Goal: Task Accomplishment & Management: Use online tool/utility

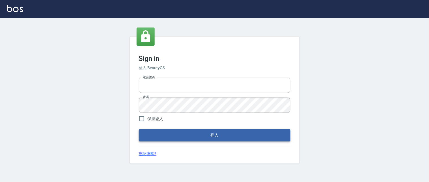
type input "0931911003"
click at [195, 137] on button "登入" at bounding box center [215, 135] width 152 height 12
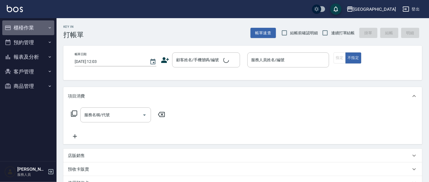
click at [27, 27] on button "櫃檯作業" at bounding box center [28, 27] width 52 height 15
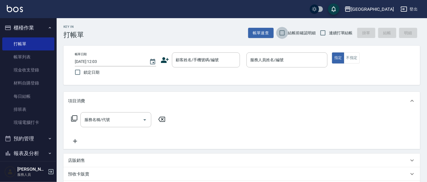
click at [282, 32] on input "結帳前確認明細" at bounding box center [282, 33] width 12 height 12
checkbox input "true"
click at [322, 34] on input "連續打單結帳" at bounding box center [323, 33] width 12 height 12
checkbox input "true"
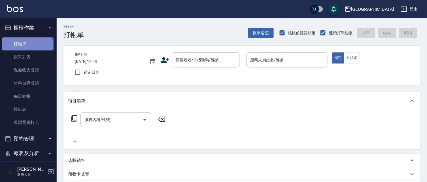
click at [27, 44] on link "打帳單" at bounding box center [28, 43] width 52 height 13
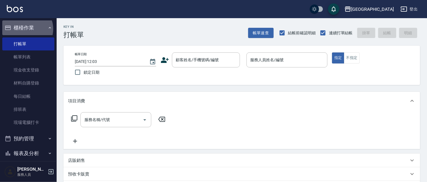
click at [26, 29] on button "櫃檯作業" at bounding box center [28, 27] width 52 height 15
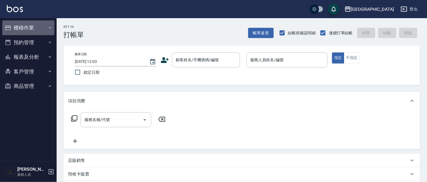
click at [29, 27] on button "櫃檯作業" at bounding box center [28, 27] width 52 height 15
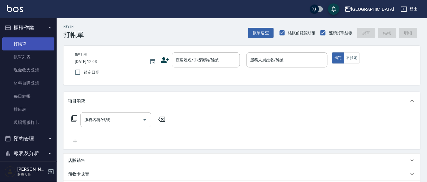
click at [20, 44] on link "打帳單" at bounding box center [28, 43] width 52 height 13
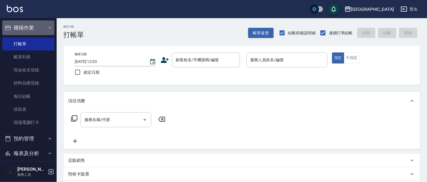
click at [28, 27] on button "櫃檯作業" at bounding box center [28, 27] width 52 height 15
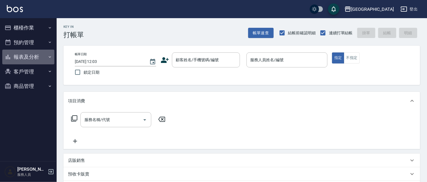
click at [27, 57] on button "報表及分析" at bounding box center [28, 57] width 52 height 15
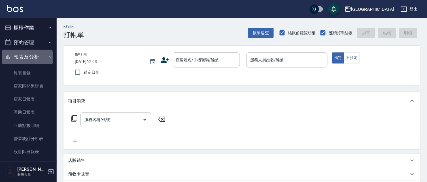
click at [27, 57] on button "報表及分析" at bounding box center [28, 57] width 52 height 15
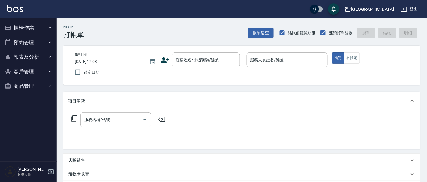
drag, startPoint x: 27, startPoint y: 27, endPoint x: 24, endPoint y: 38, distance: 11.9
click at [27, 27] on button "櫃檯作業" at bounding box center [28, 27] width 52 height 15
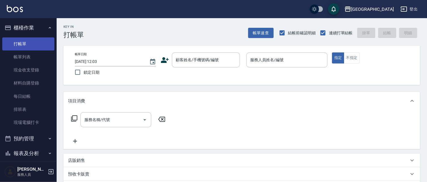
click at [25, 46] on link "打帳單" at bounding box center [28, 43] width 52 height 13
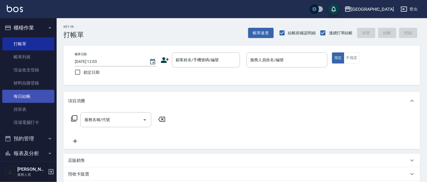
drag, startPoint x: 30, startPoint y: 95, endPoint x: 33, endPoint y: 91, distance: 5.2
click at [30, 95] on link "每日結帳" at bounding box center [28, 96] width 52 height 13
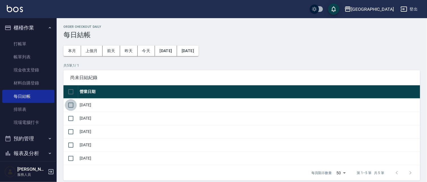
click at [71, 107] on input "checkbox" at bounding box center [71, 105] width 12 height 12
checkbox input "true"
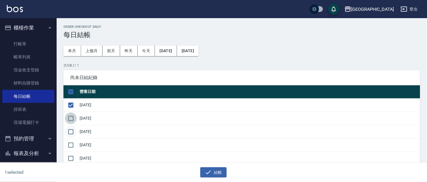
drag, startPoint x: 71, startPoint y: 119, endPoint x: 73, endPoint y: 127, distance: 7.8
click at [71, 119] on input "checkbox" at bounding box center [71, 118] width 12 height 12
checkbox input "true"
click at [74, 132] on input "checkbox" at bounding box center [71, 132] width 12 height 12
checkbox input "true"
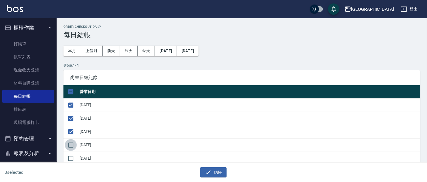
drag, startPoint x: 72, startPoint y: 146, endPoint x: 102, endPoint y: 162, distance: 34.1
click at [72, 146] on input "checkbox" at bounding box center [71, 145] width 12 height 12
checkbox input "true"
drag, startPoint x: 219, startPoint y: 171, endPoint x: 203, endPoint y: 127, distance: 47.2
click at [219, 170] on button "結帳" at bounding box center [213, 172] width 26 height 10
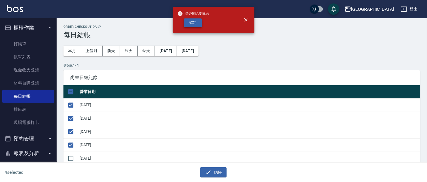
click at [194, 21] on button "確定" at bounding box center [193, 22] width 18 height 9
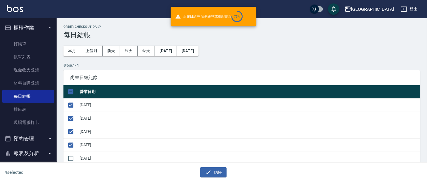
checkbox input "false"
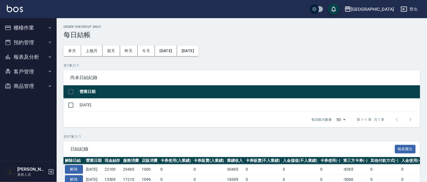
click at [31, 58] on button "報表及分析" at bounding box center [28, 57] width 52 height 15
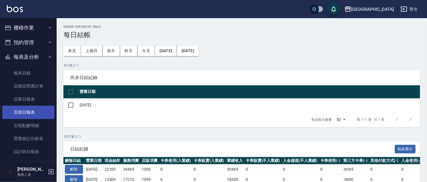
click at [32, 109] on link "互助日報表" at bounding box center [28, 112] width 52 height 13
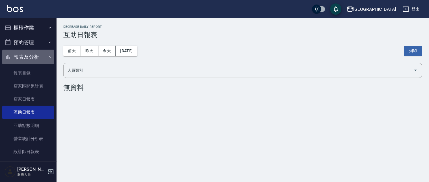
drag, startPoint x: 34, startPoint y: 57, endPoint x: 33, endPoint y: 39, distance: 18.1
click at [34, 54] on button "報表及分析" at bounding box center [28, 57] width 52 height 15
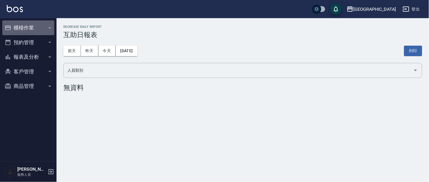
click at [33, 26] on button "櫃檯作業" at bounding box center [28, 27] width 52 height 15
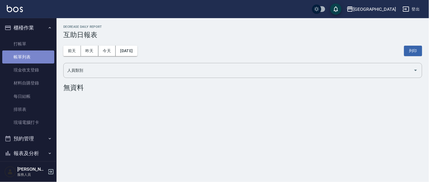
click at [39, 55] on link "帳單列表" at bounding box center [28, 56] width 52 height 13
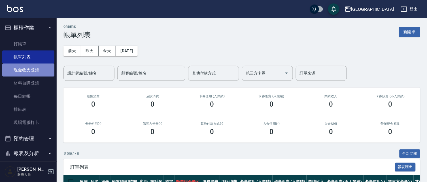
click at [33, 71] on link "現金收支登錄" at bounding box center [28, 69] width 52 height 13
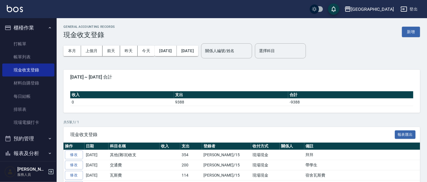
click at [409, 33] on button "新增" at bounding box center [411, 32] width 18 height 10
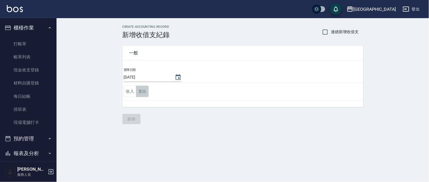
click at [142, 93] on button "支出" at bounding box center [142, 91] width 13 height 12
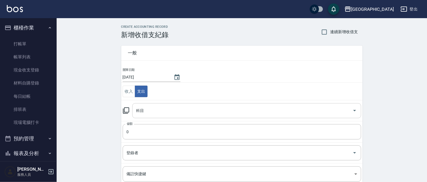
click at [145, 110] on input "科目" at bounding box center [242, 111] width 215 height 10
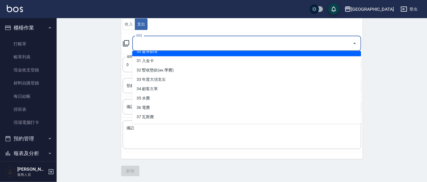
scroll to position [68, 0]
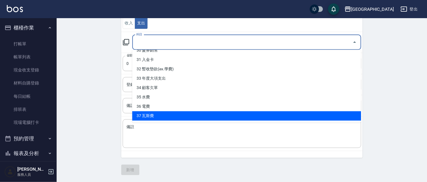
click at [154, 114] on li "37 瓦斯費" at bounding box center [246, 115] width 229 height 9
type input "37 瓦斯費"
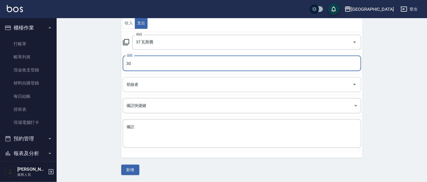
type input "30"
click at [145, 82] on input "登錄者" at bounding box center [237, 85] width 225 height 10
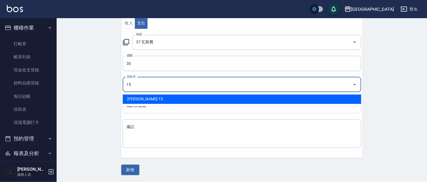
click at [152, 101] on li "[PERSON_NAME]-15" at bounding box center [242, 99] width 238 height 9
type input "[PERSON_NAME]-15"
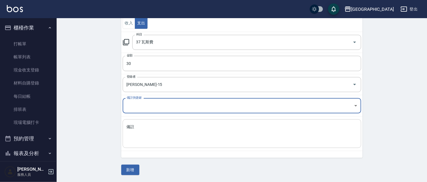
click at [141, 132] on textarea "備註" at bounding box center [242, 133] width 230 height 19
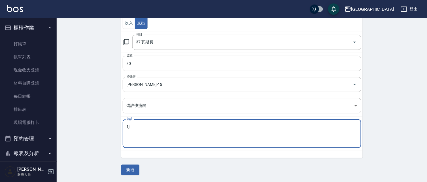
type textarea "1"
click at [142, 128] on textarea "補宿舍蛙斯費" at bounding box center [242, 133] width 230 height 19
type textarea "補宿舍瓦斯費"
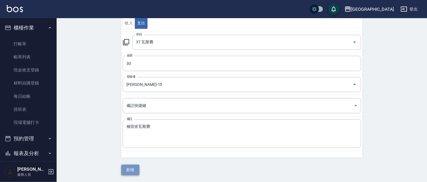
click at [129, 170] on button "新增" at bounding box center [130, 169] width 18 height 10
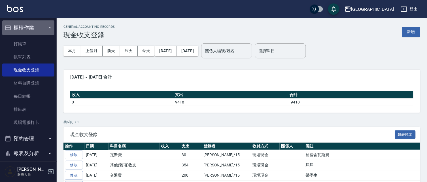
click at [31, 28] on button "櫃檯作業" at bounding box center [28, 27] width 52 height 15
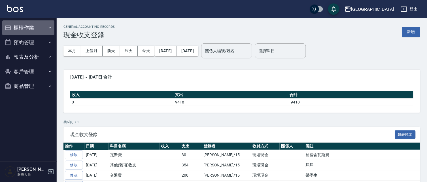
click at [26, 29] on button "櫃檯作業" at bounding box center [28, 27] width 52 height 15
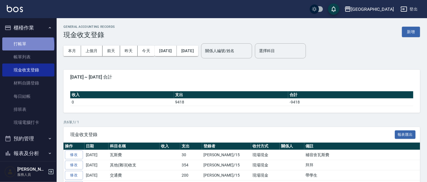
click at [27, 45] on link "打帳單" at bounding box center [28, 43] width 52 height 13
